Goal: Transaction & Acquisition: Obtain resource

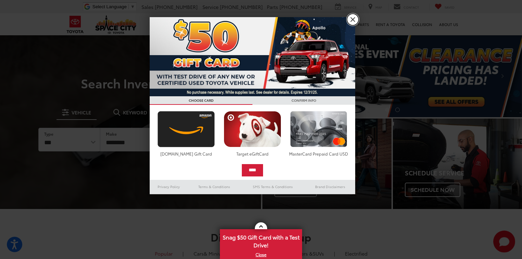
click at [356, 19] on link "X" at bounding box center [353, 20] width 12 height 12
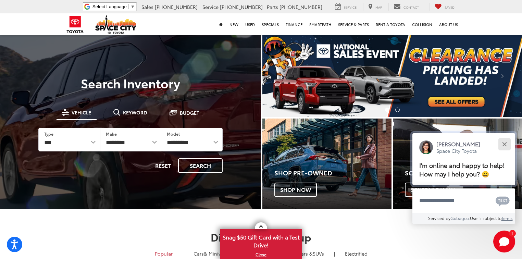
click at [506, 146] on div "Close" at bounding box center [505, 144] width 4 height 4
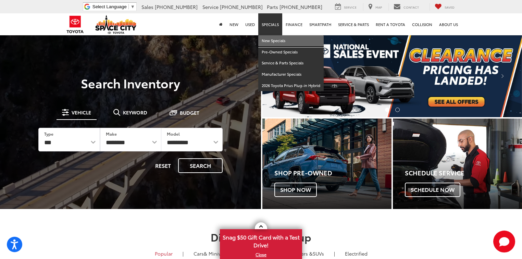
click at [280, 40] on link "New Specials" at bounding box center [290, 40] width 65 height 11
